Goal: Information Seeking & Learning: Learn about a topic

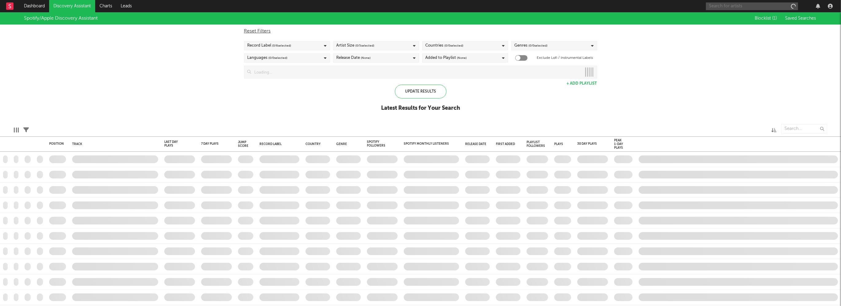
click at [725, 6] on input "text" at bounding box center [752, 6] width 92 height 8
checkbox input "true"
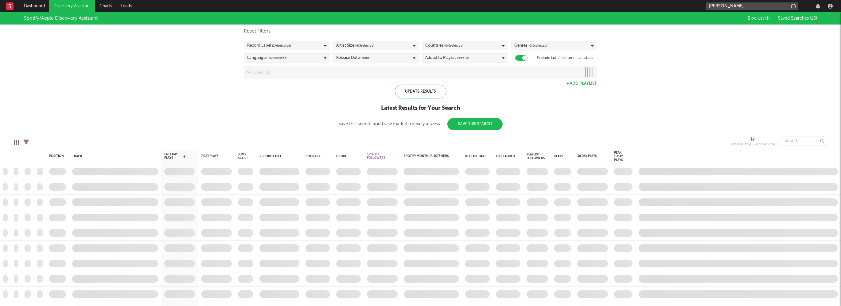
click at [732, 6] on input "alanis yuki" at bounding box center [752, 6] width 92 height 8
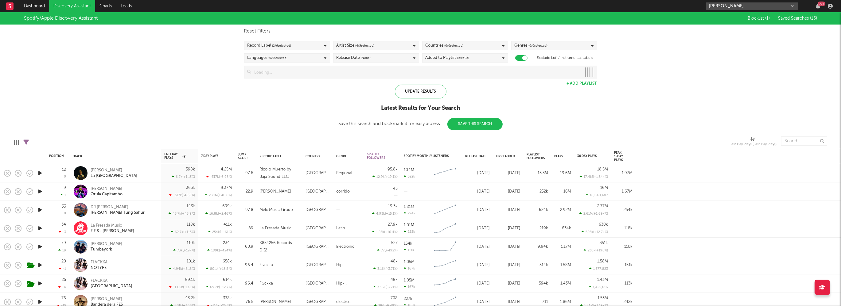
click at [747, 5] on input "alanis yuki" at bounding box center [752, 6] width 92 height 8
click at [734, 6] on input "alanis yuki" at bounding box center [752, 6] width 92 height 8
type input "alanis yuki"
click at [719, 20] on div at bounding box center [716, 21] width 14 height 14
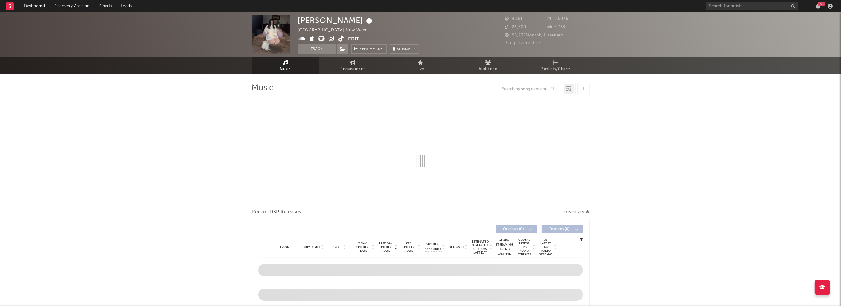
select select "1w"
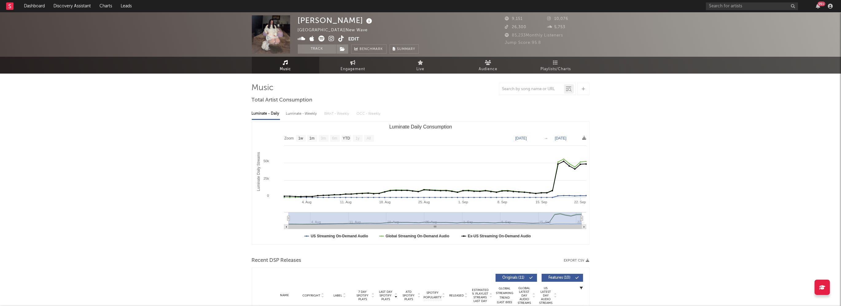
click at [331, 38] on icon at bounding box center [332, 39] width 6 height 6
click at [44, 6] on link "Dashboard" at bounding box center [34, 6] width 29 height 12
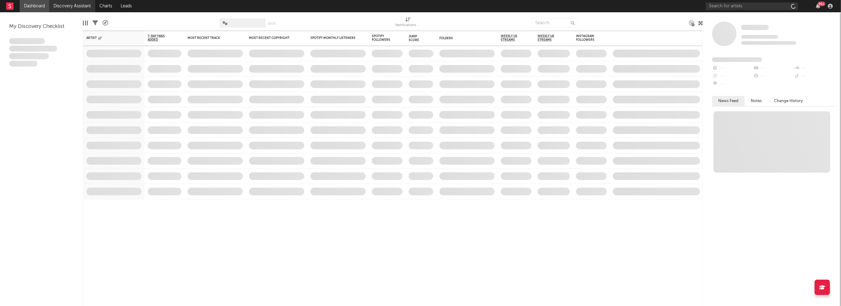
click at [61, 6] on link "Discovery Assistant" at bounding box center [72, 6] width 46 height 12
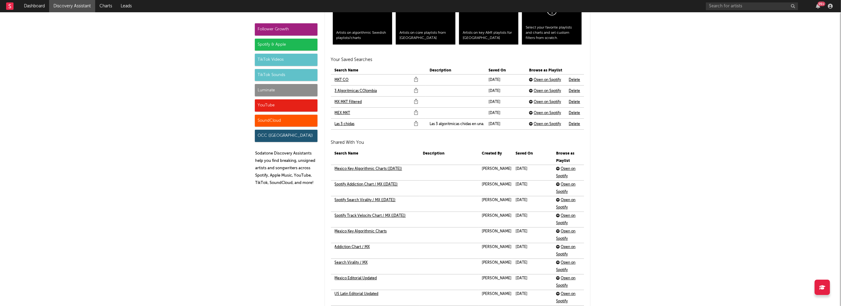
scroll to position [1333, 0]
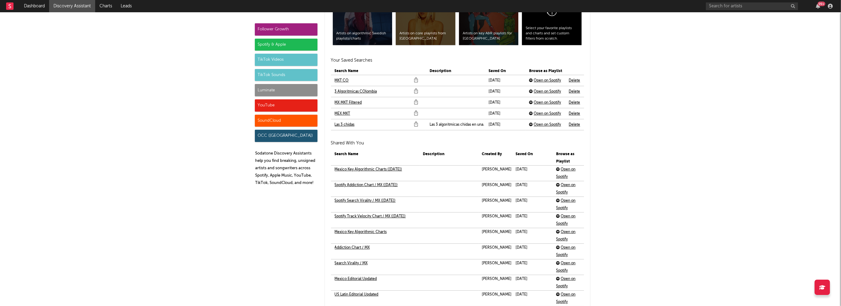
click at [349, 125] on link "Las 3 chidas" at bounding box center [345, 124] width 20 height 7
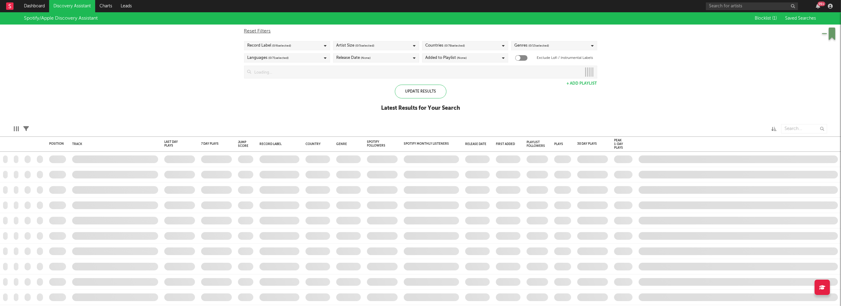
checkbox input "true"
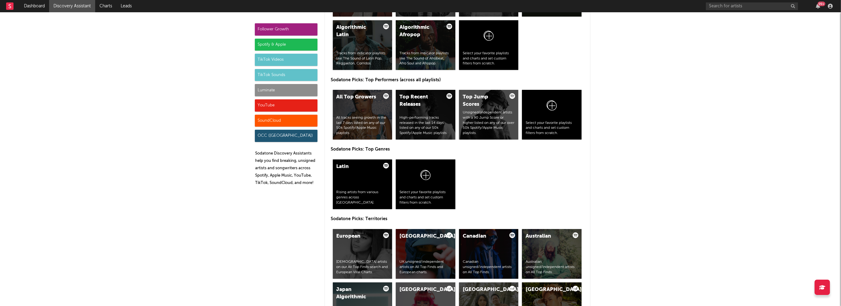
scroll to position [888, 0]
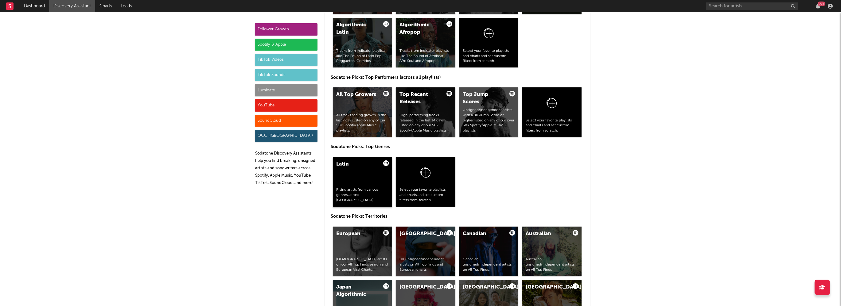
click at [377, 180] on div "Latin Rising artists from various genres across Latin America." at bounding box center [363, 182] width 60 height 50
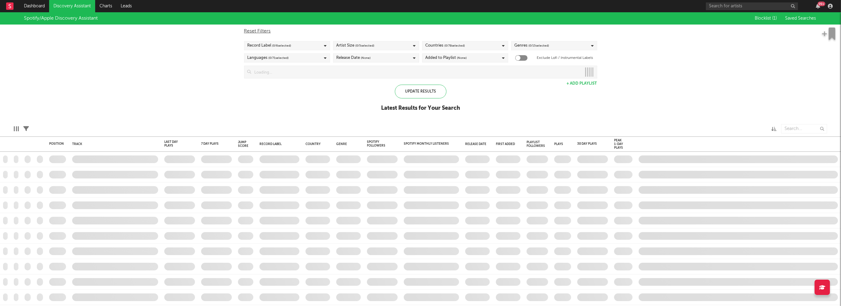
checkbox input "true"
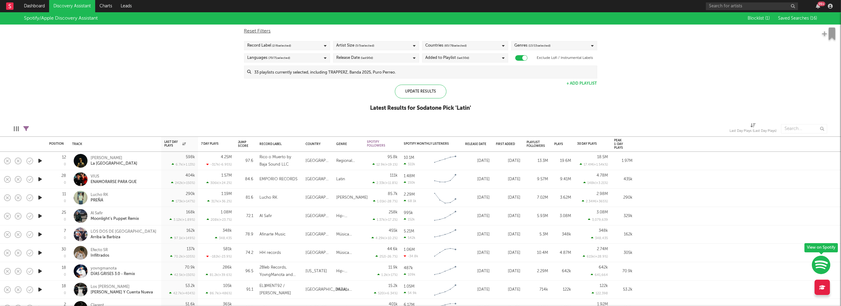
click at [456, 46] on span "( 65 / 78 selected)" at bounding box center [455, 45] width 22 height 7
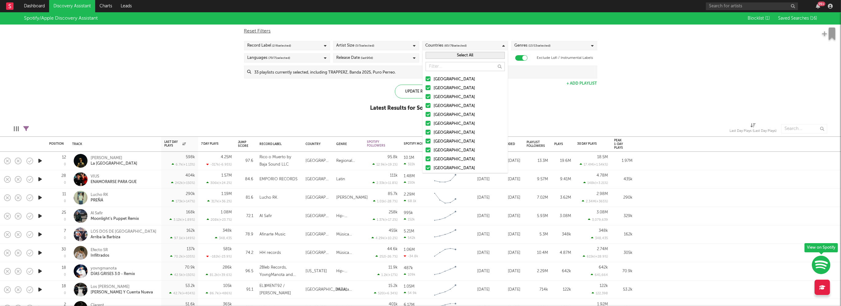
click at [456, 54] on button "Select All" at bounding box center [464, 55] width 79 height 7
click at [451, 52] on button "Deselect All" at bounding box center [464, 55] width 79 height 7
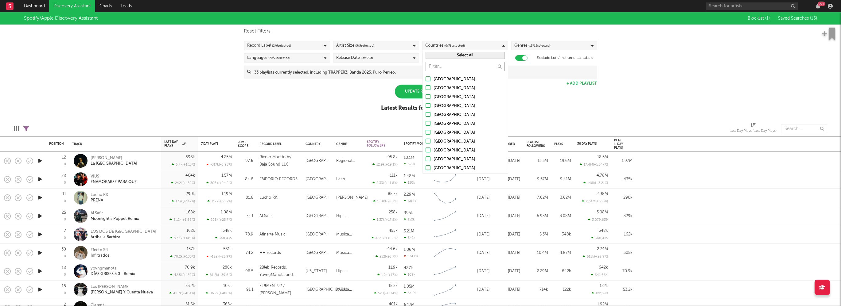
click at [444, 66] on input "text" at bounding box center [464, 66] width 79 height 9
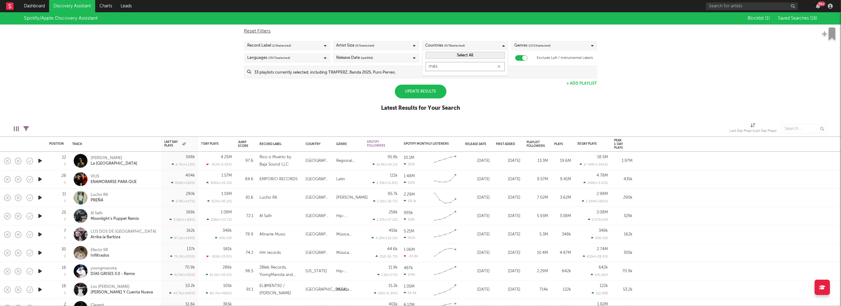
click at [440, 68] on input "méx" at bounding box center [464, 66] width 79 height 9
type input "me"
click at [438, 77] on div "[GEOGRAPHIC_DATA]" at bounding box center [468, 79] width 71 height 7
click at [425, 77] on input "[GEOGRAPHIC_DATA]" at bounding box center [425, 79] width 0 height 7
click at [435, 95] on div "Update Results" at bounding box center [421, 92] width 52 height 14
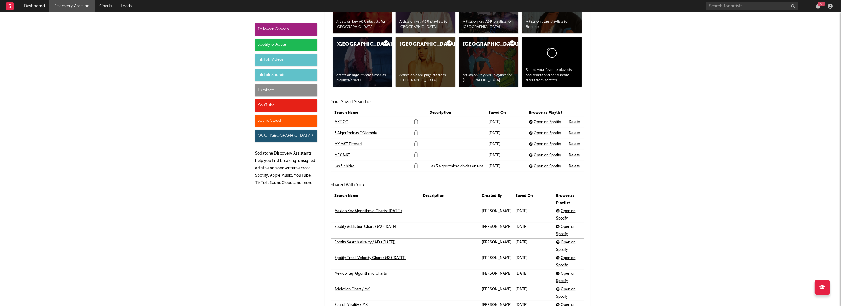
scroll to position [1291, 0]
click at [345, 155] on link "MEX MKT" at bounding box center [343, 155] width 16 height 7
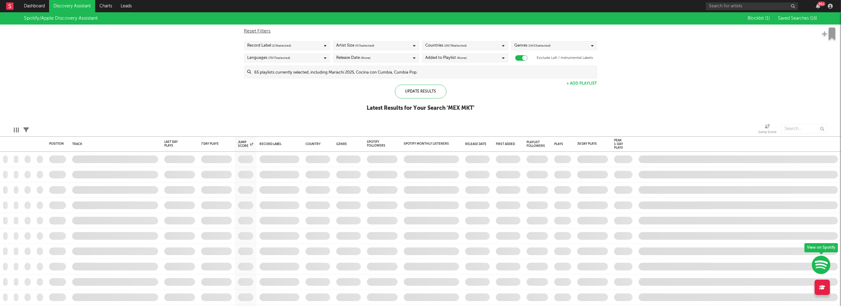
checkbox input "true"
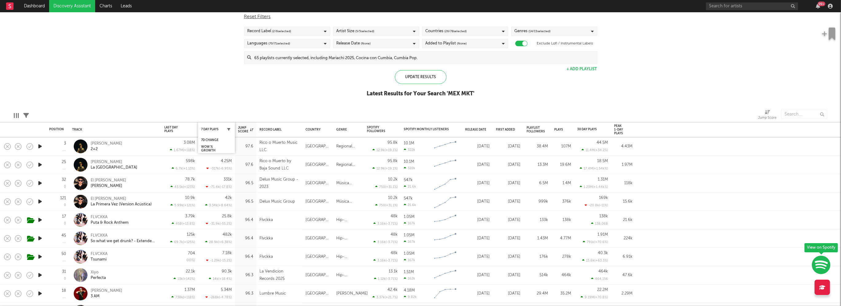
click at [228, 129] on icon "button" at bounding box center [228, 129] width 3 height 3
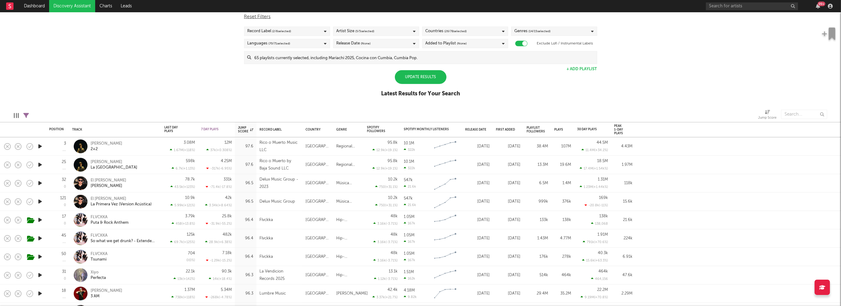
click at [259, 95] on div "Spotify/Apple Discovery Assistant Blocklist ( 1 ) Saved Searches ( 16 ) Reset F…" at bounding box center [420, 51] width 841 height 106
click at [215, 140] on div "7D Change" at bounding box center [211, 140] width 21 height 4
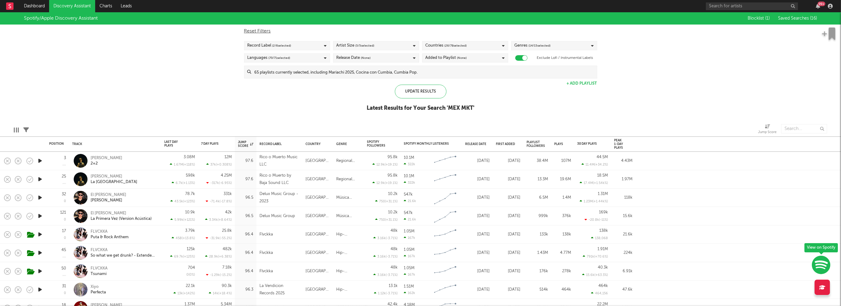
click at [471, 45] on div "Countries ( 26 / 78 selected)" at bounding box center [465, 45] width 86 height 9
type input "mex"
click at [500, 68] on icon "button" at bounding box center [499, 67] width 3 height 4
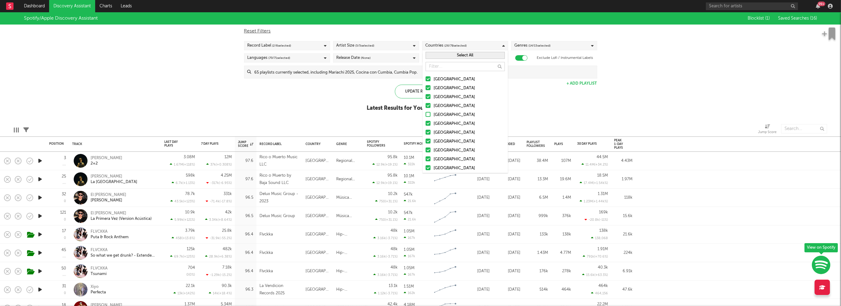
click at [479, 55] on button "Select All" at bounding box center [464, 55] width 79 height 7
click at [471, 55] on button "Deselect All" at bounding box center [464, 55] width 79 height 7
click at [466, 65] on input "text" at bounding box center [464, 66] width 79 height 9
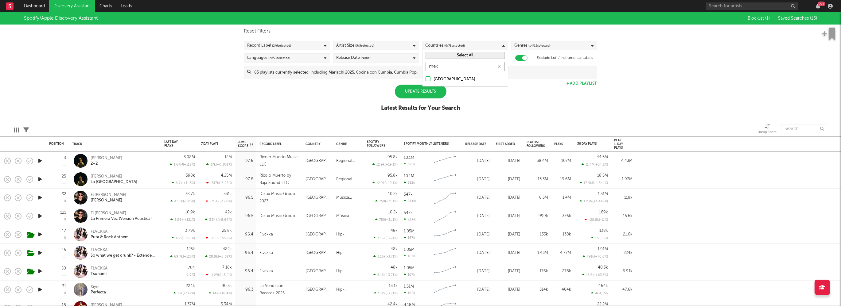
type input "mex"
click at [462, 76] on div "[GEOGRAPHIC_DATA]" at bounding box center [468, 79] width 71 height 7
click at [425, 76] on input "[GEOGRAPHIC_DATA]" at bounding box center [425, 79] width 0 height 7
click at [438, 94] on div "Update Results" at bounding box center [421, 92] width 52 height 14
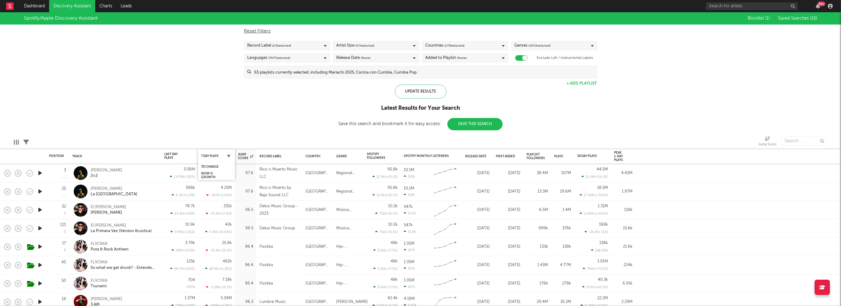
click at [229, 157] on icon "button" at bounding box center [228, 156] width 3 height 3
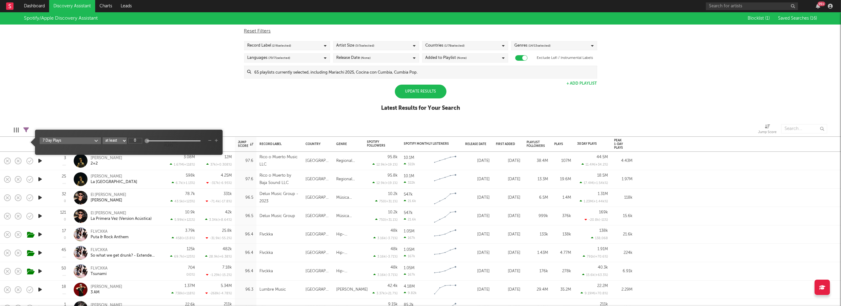
click at [203, 105] on div "Spotify/Apple Discovery Assistant Blocklist ( 1 ) Saved Searches ( 16 ) Reset F…" at bounding box center [420, 65] width 841 height 106
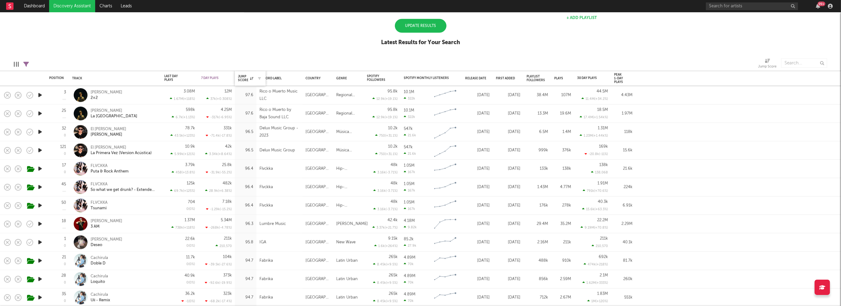
click at [255, 80] on div at bounding box center [257, 79] width 9 height 6
click at [260, 78] on icon "button" at bounding box center [259, 78] width 3 height 3
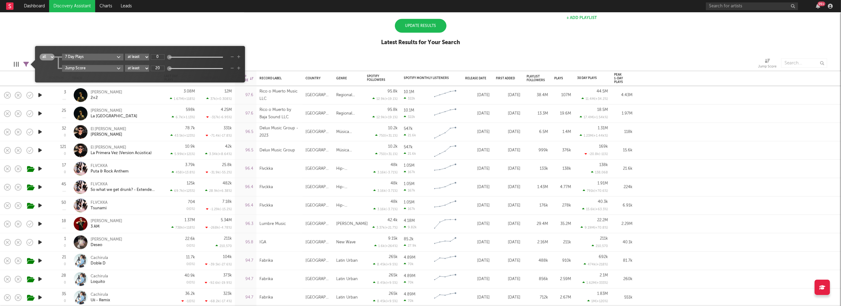
click at [258, 62] on div at bounding box center [210, 63] width 355 height 15
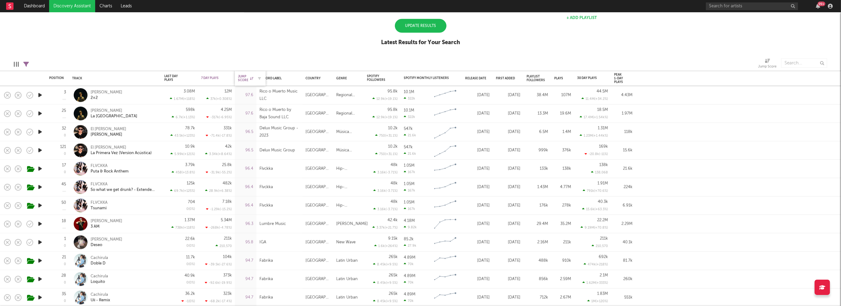
click at [246, 78] on div "Jump Score" at bounding box center [245, 78] width 15 height 7
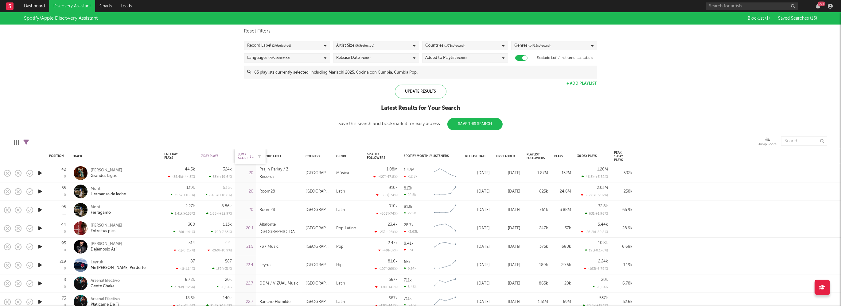
click at [246, 155] on div "Jump Score" at bounding box center [245, 156] width 15 height 7
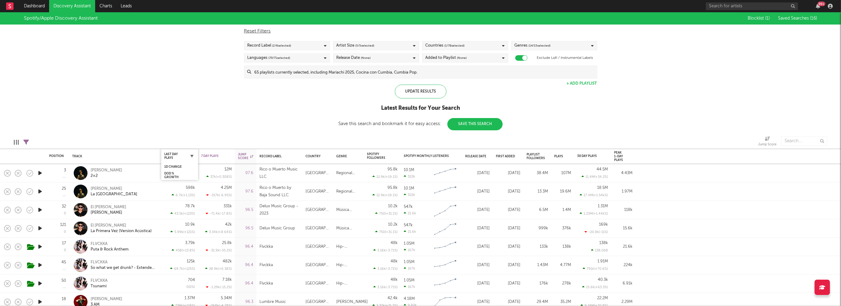
click at [191, 157] on button "button" at bounding box center [192, 156] width 6 height 6
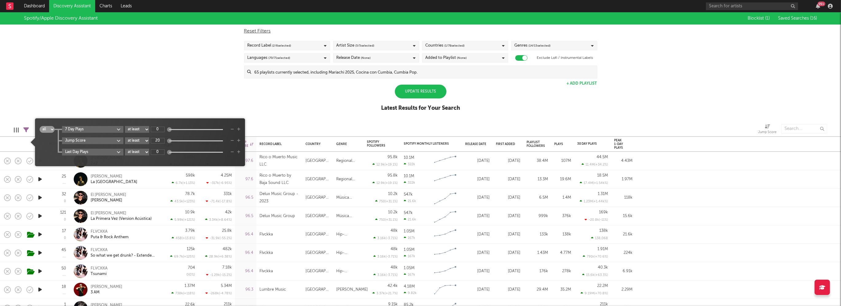
click at [197, 98] on div "Spotify/Apple Discovery Assistant Blocklist ( 1 ) Saved Searches ( 16 ) Reset F…" at bounding box center [420, 65] width 841 height 106
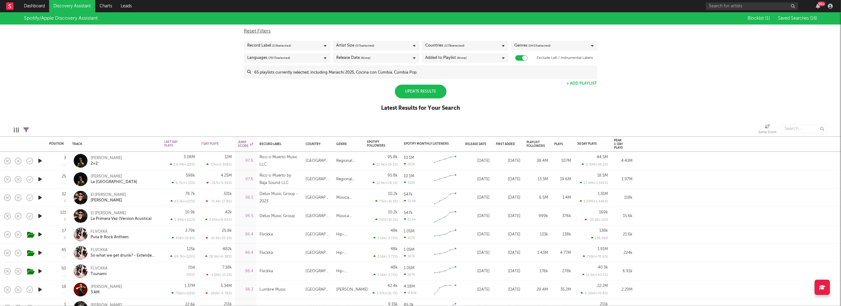
click at [195, 115] on div "Spotify/Apple Discovery Assistant Blocklist ( 1 ) Saved Searches ( 16 ) Reset F…" at bounding box center [420, 65] width 841 height 106
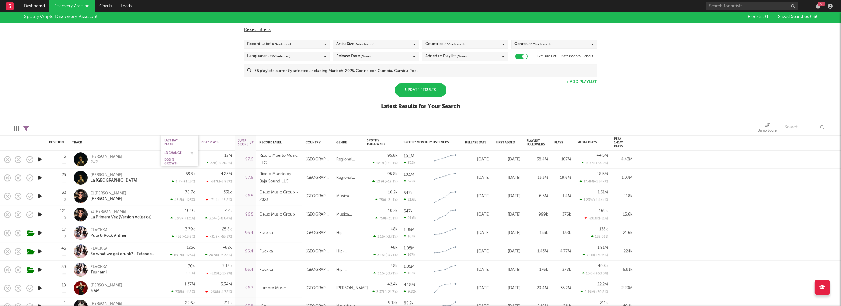
click at [180, 152] on div "1D Change" at bounding box center [174, 153] width 21 height 4
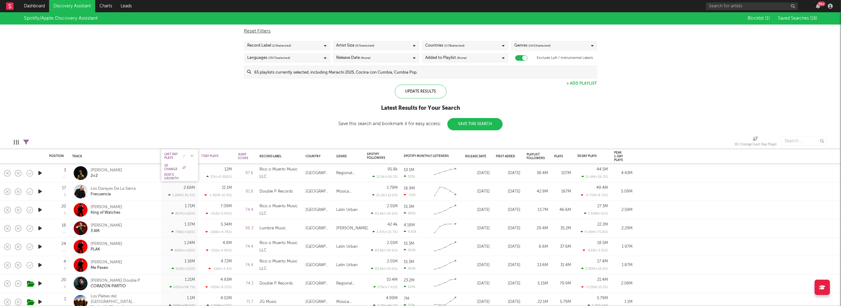
click at [172, 155] on div "Last Day Plays" at bounding box center [174, 156] width 21 height 7
click at [246, 156] on div "Jump Score" at bounding box center [243, 156] width 10 height 7
